Goal: Check status: Check status

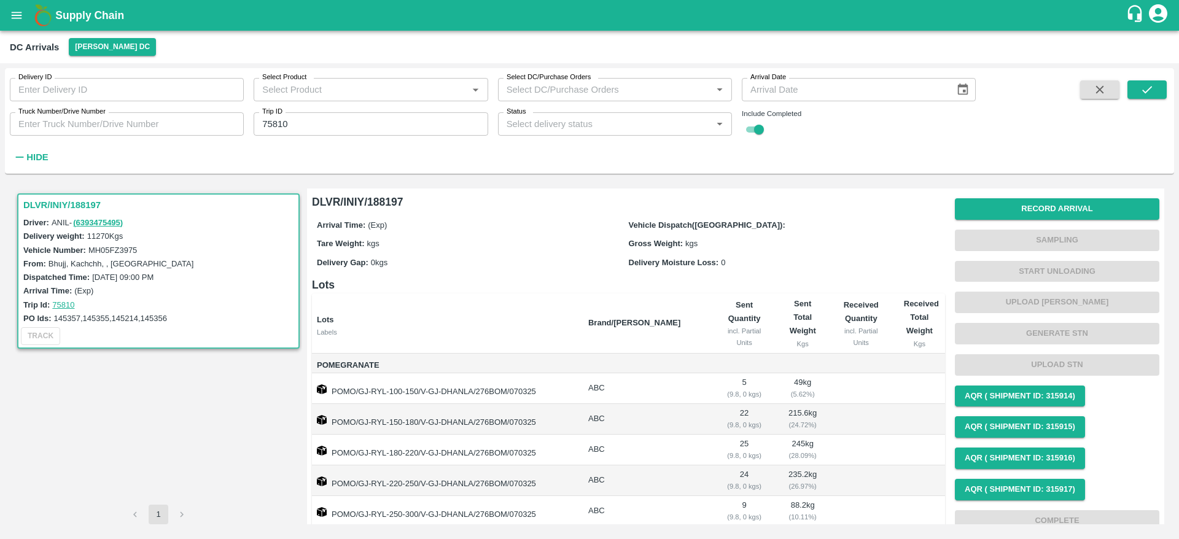
drag, startPoint x: 0, startPoint y: 0, endPoint x: 6, endPoint y: 20, distance: 20.4
click at [6, 20] on button "open drawer" at bounding box center [16, 15] width 28 height 28
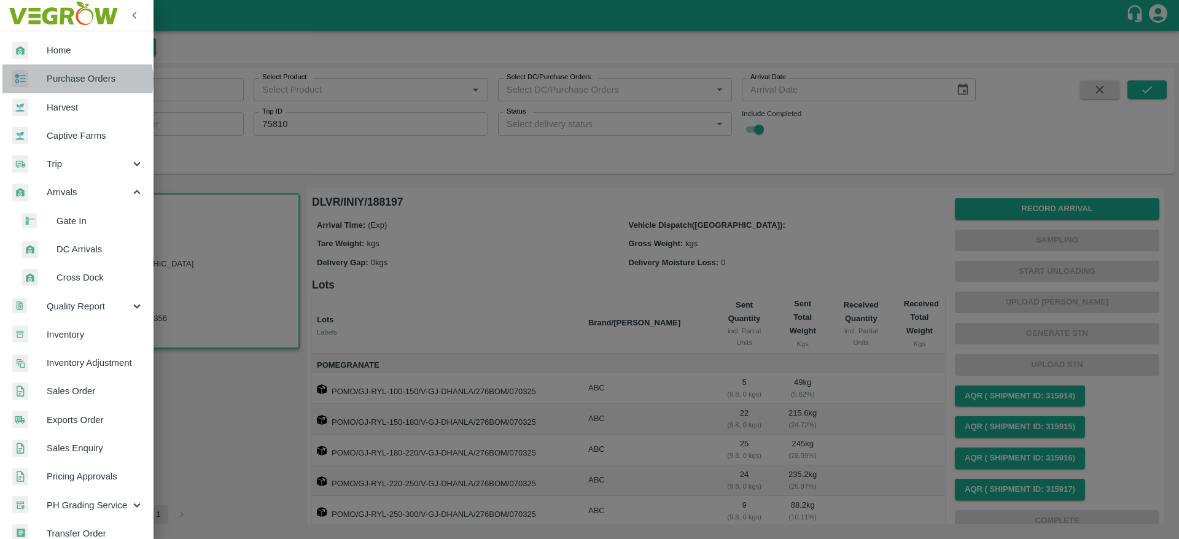
click at [76, 80] on span "Purchase Orders" at bounding box center [95, 79] width 97 height 14
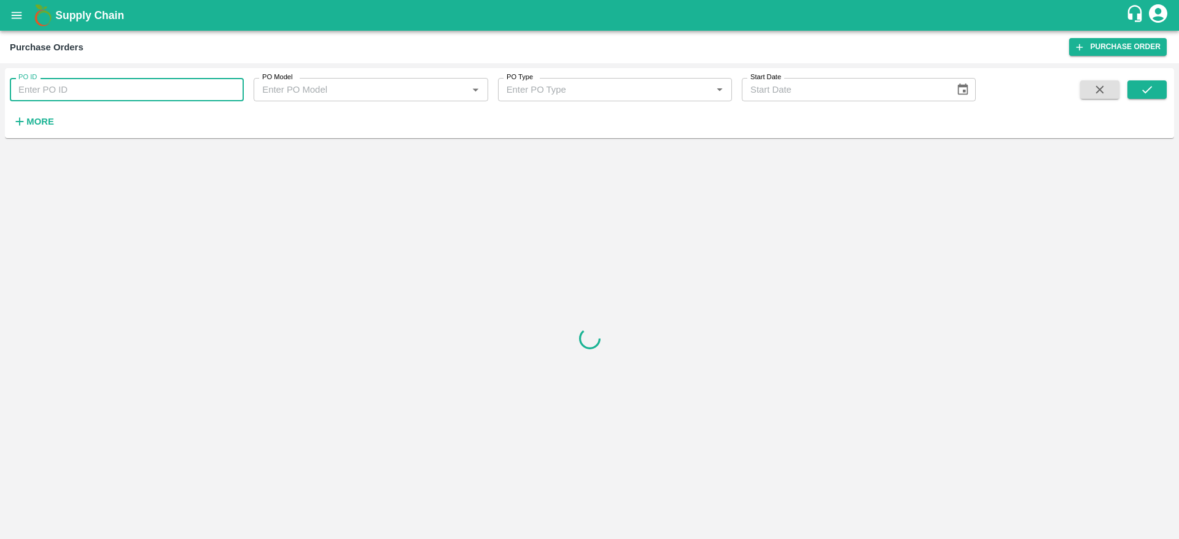
click at [119, 99] on input "PO ID" at bounding box center [127, 89] width 234 height 23
paste input "145357"
drag, startPoint x: 1157, startPoint y: 74, endPoint x: 1154, endPoint y: 80, distance: 6.9
click at [1154, 80] on div "PO ID 145357 PO ID PO Model PO Model   * PO Type PO Type   * Start Date Start D…" at bounding box center [590, 103] width 1170 height 60
click at [1154, 80] on button "submit" at bounding box center [1147, 89] width 39 height 18
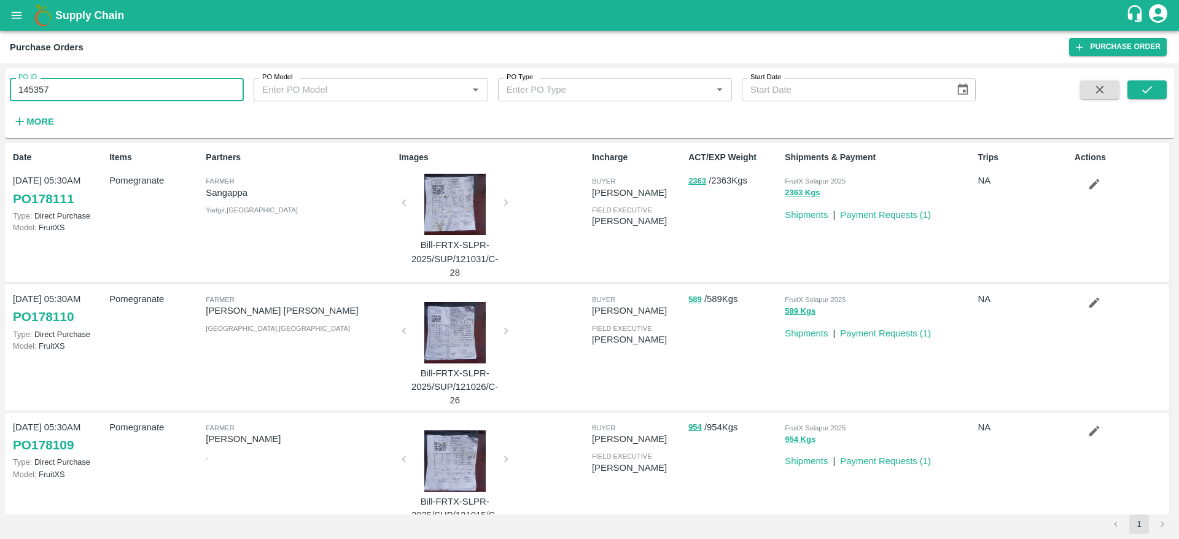
click at [115, 95] on input "145357" at bounding box center [127, 89] width 234 height 23
click at [1144, 87] on icon "submit" at bounding box center [1148, 90] width 14 height 14
click at [176, 92] on input "145357" at bounding box center [127, 89] width 234 height 23
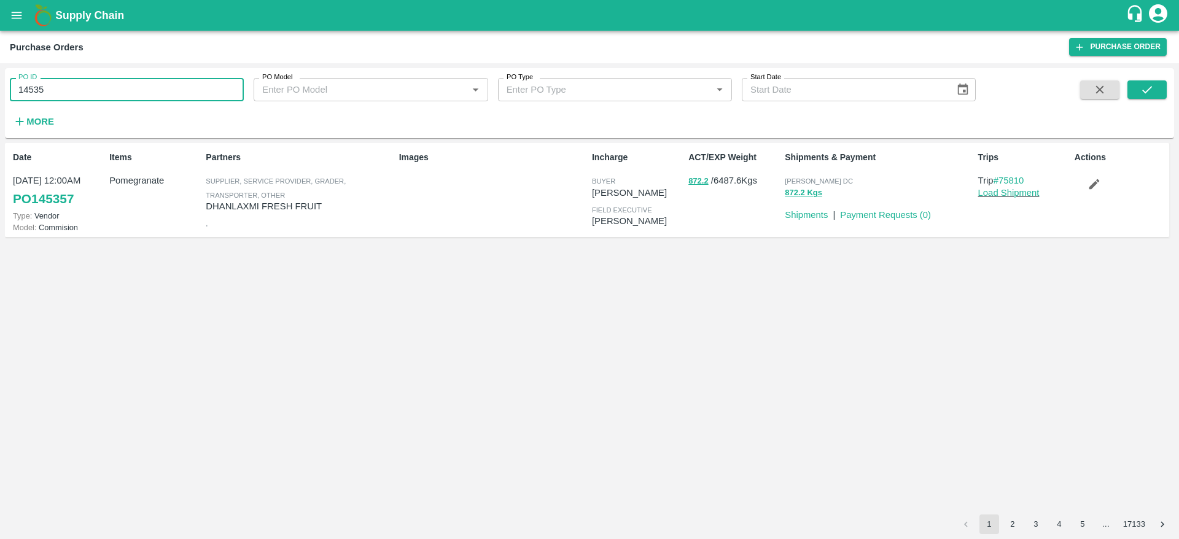
type input "145357"
click at [1097, 184] on icon "button" at bounding box center [1095, 185] width 14 height 14
click at [1082, 187] on button "button" at bounding box center [1094, 184] width 39 height 21
